Goal: Find specific page/section: Find specific page/section

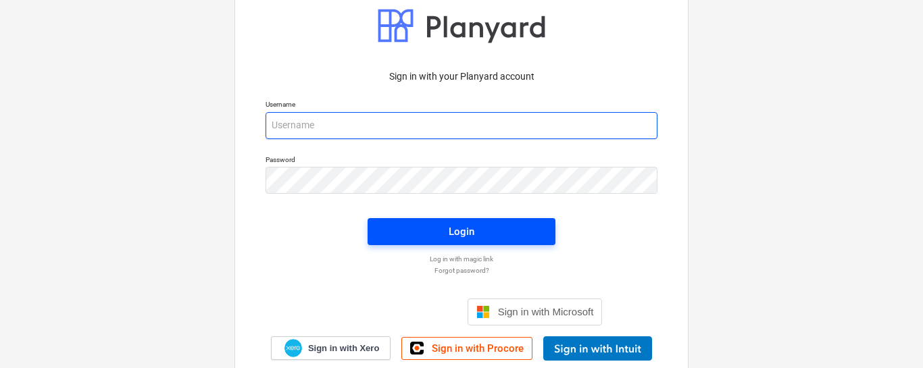
type input "[PERSON_NAME][EMAIL_ADDRESS][DOMAIN_NAME]"
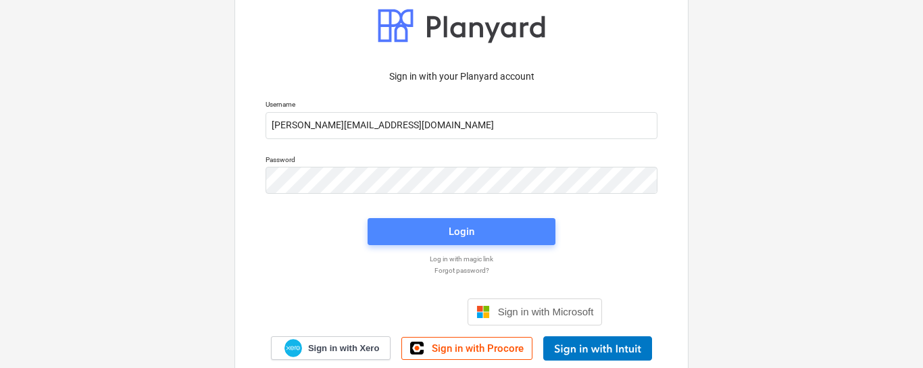
click at [449, 232] on div "Login" at bounding box center [462, 232] width 26 height 18
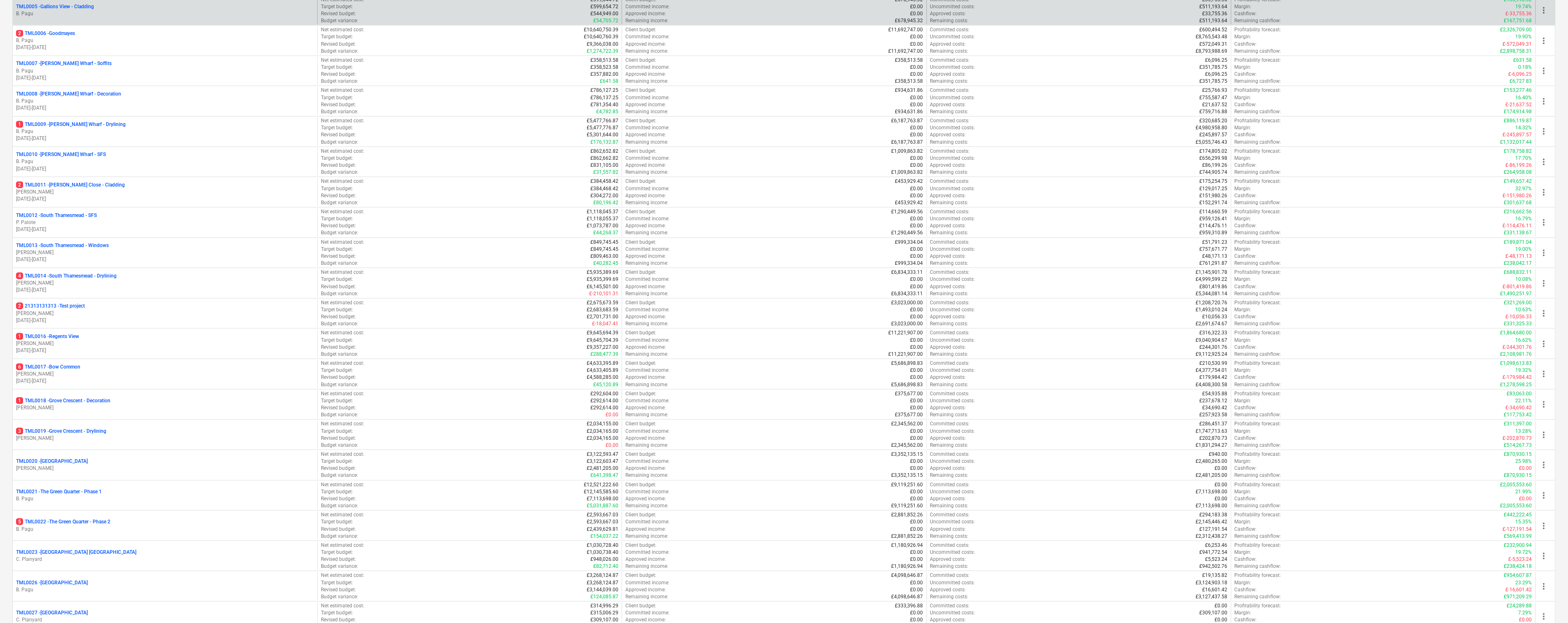
scroll to position [274, 0]
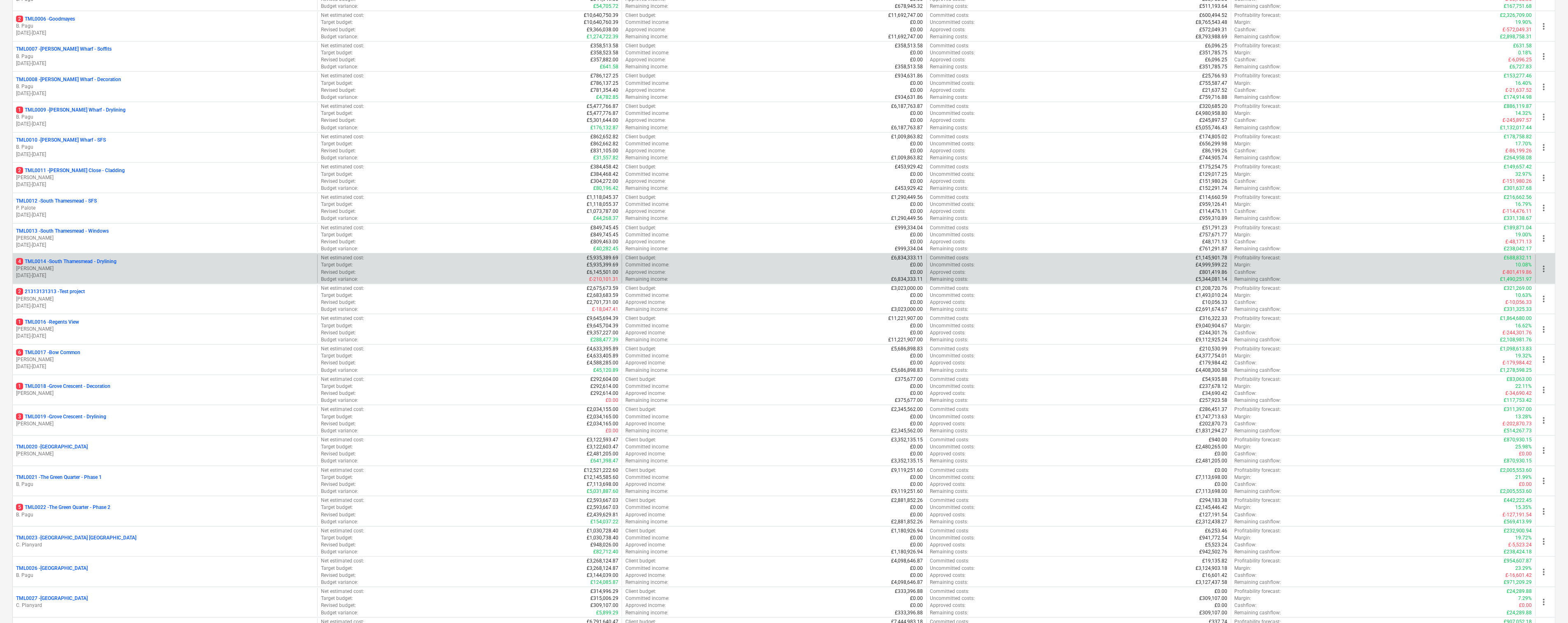
click at [106, 224] on p "4 TML0014 - [GEOGRAPHIC_DATA] - Drylining" at bounding box center [66, 262] width 101 height 7
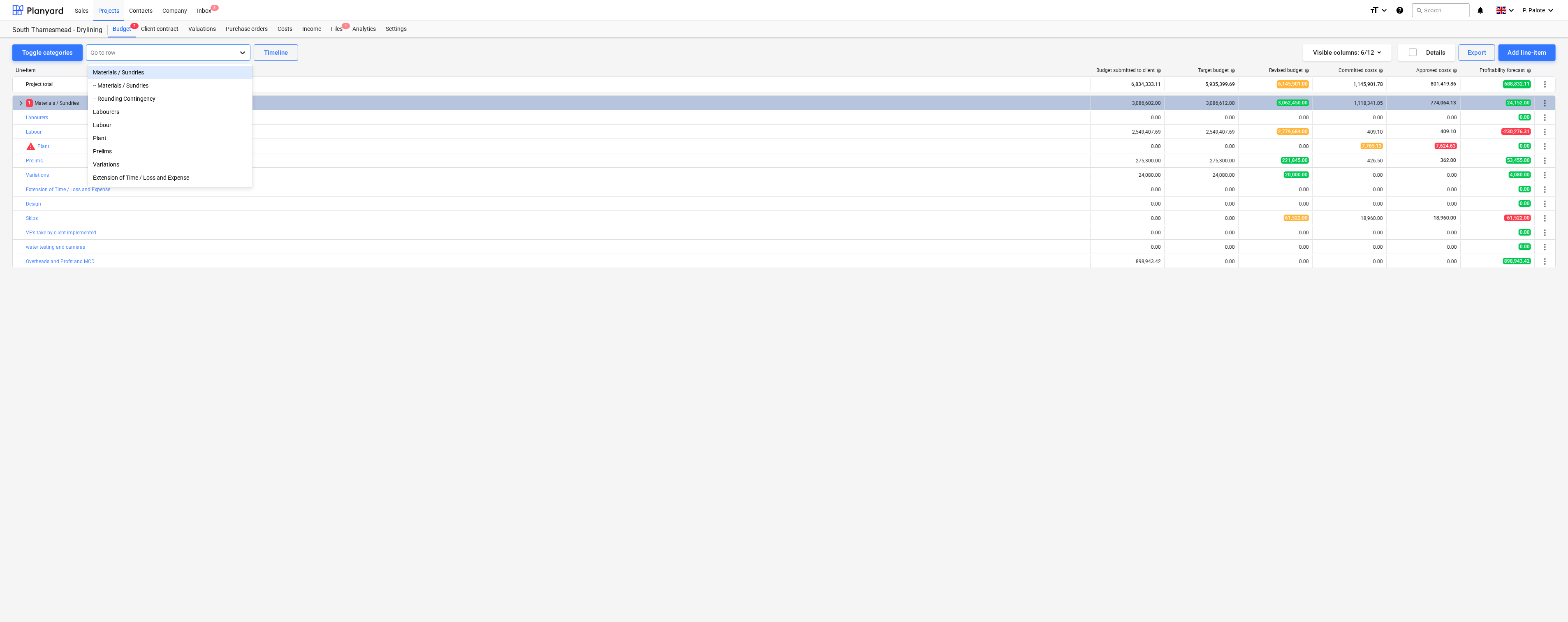
click at [247, 54] on icon at bounding box center [243, 53] width 9 height 9
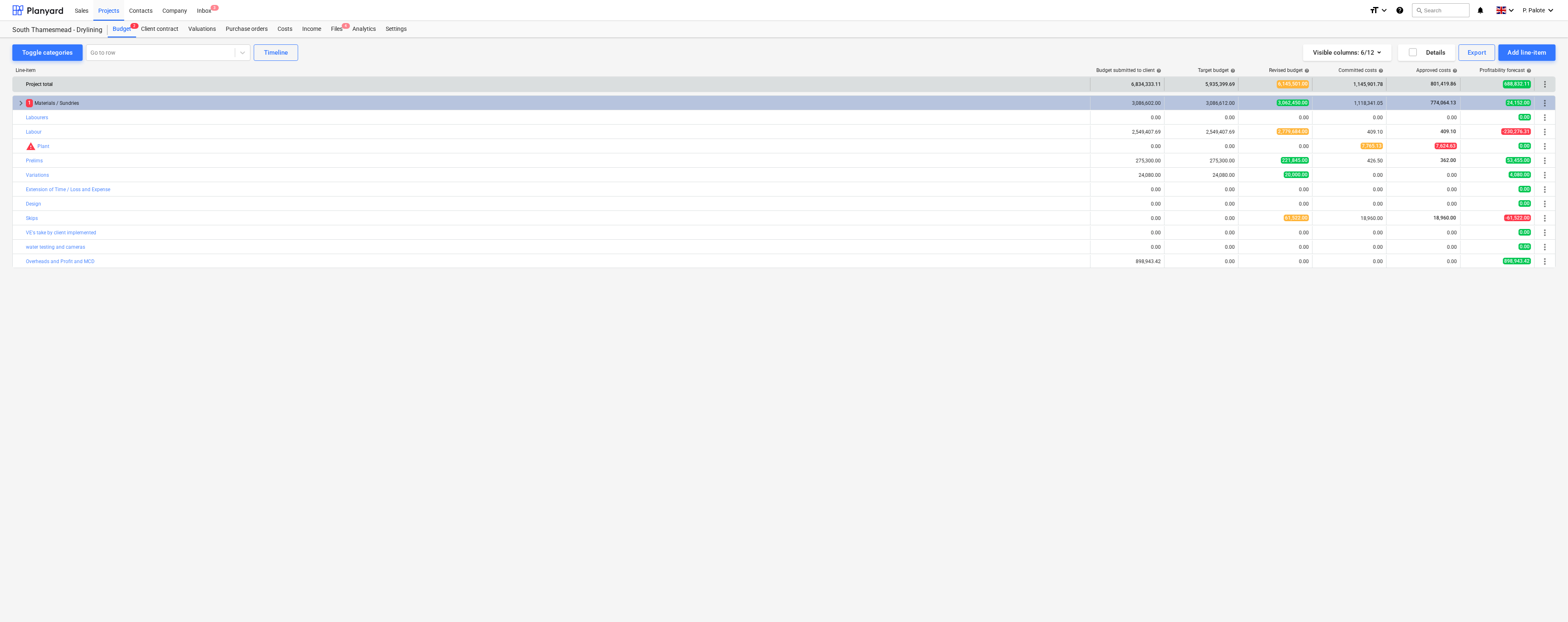
click at [564, 89] on div "6,834,333.11" at bounding box center [1127, 85] width 67 height 13
